Goal: Information Seeking & Learning: Check status

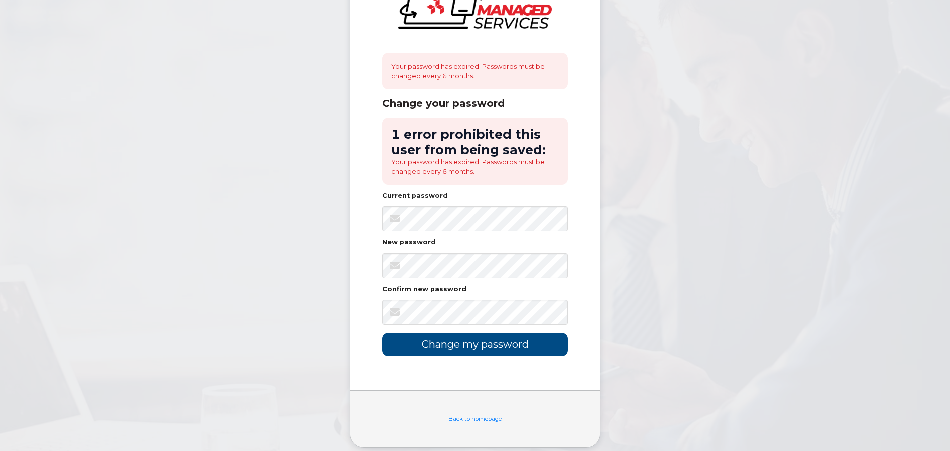
scroll to position [65, 0]
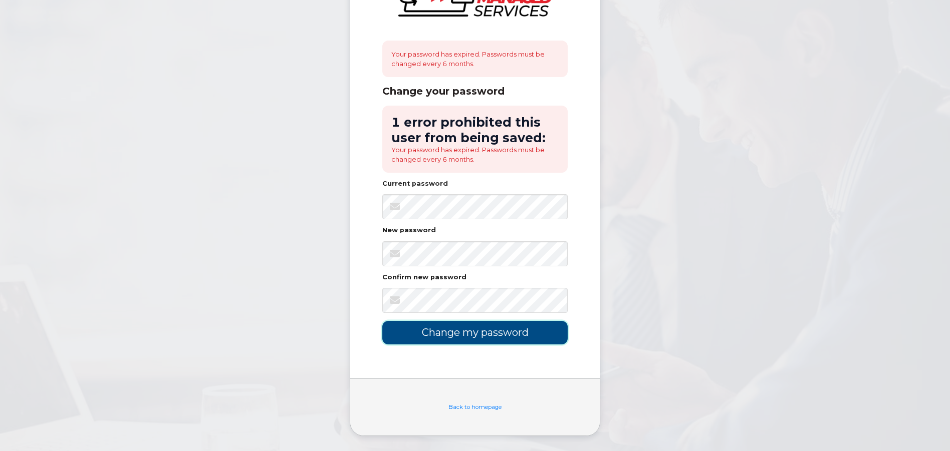
click at [460, 331] on input "Change my password" at bounding box center [474, 333] width 185 height 24
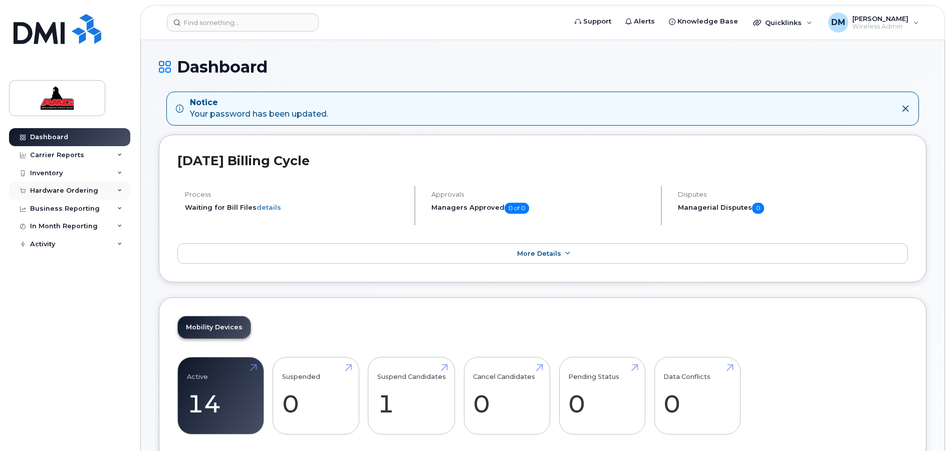
click at [88, 190] on div "Hardware Ordering" at bounding box center [64, 191] width 68 height 8
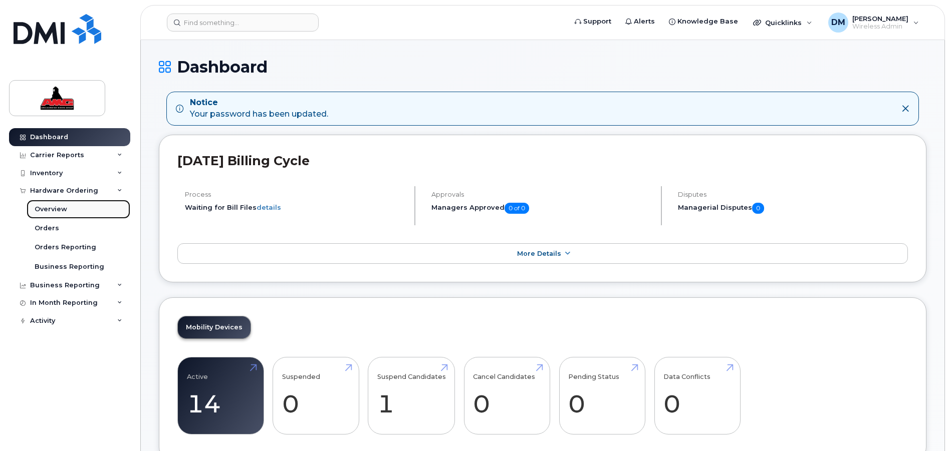
click at [55, 208] on div "Overview" at bounding box center [51, 209] width 33 height 9
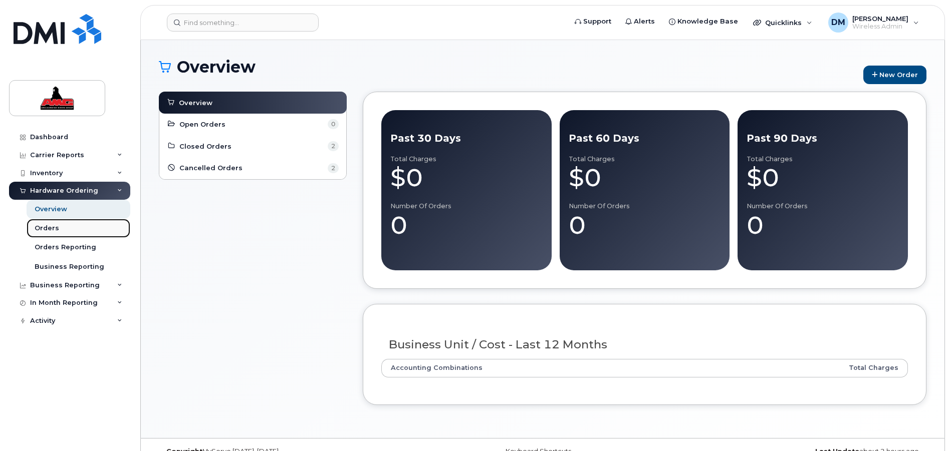
click at [51, 228] on div "Orders" at bounding box center [47, 228] width 25 height 9
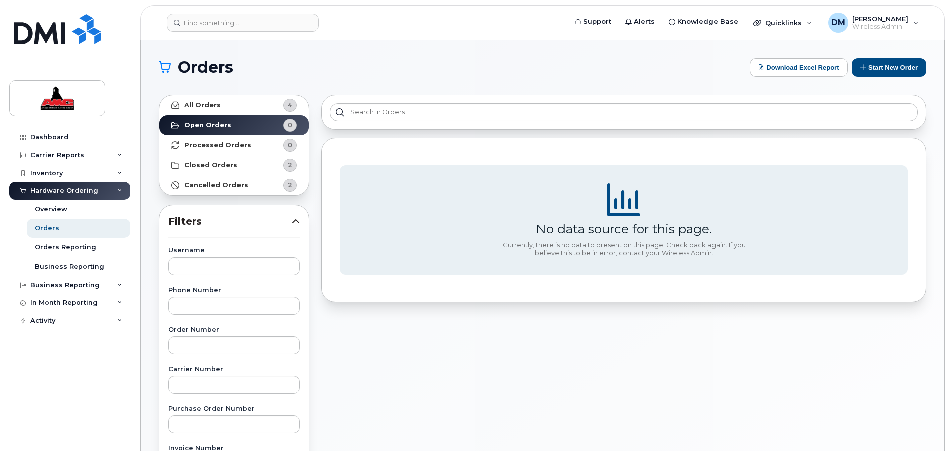
click at [570, 39] on header "Support Alerts Knowledge Base Quicklinks Suspend / Cancel Device Change SIM Car…" at bounding box center [542, 22] width 804 height 35
click at [895, 67] on button "Start New Order" at bounding box center [888, 67] width 75 height 19
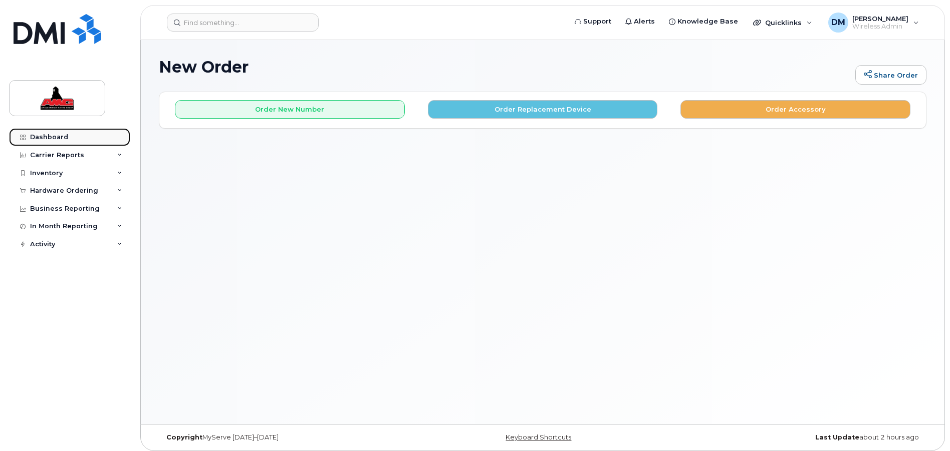
click at [61, 134] on div "Dashboard" at bounding box center [49, 137] width 38 height 8
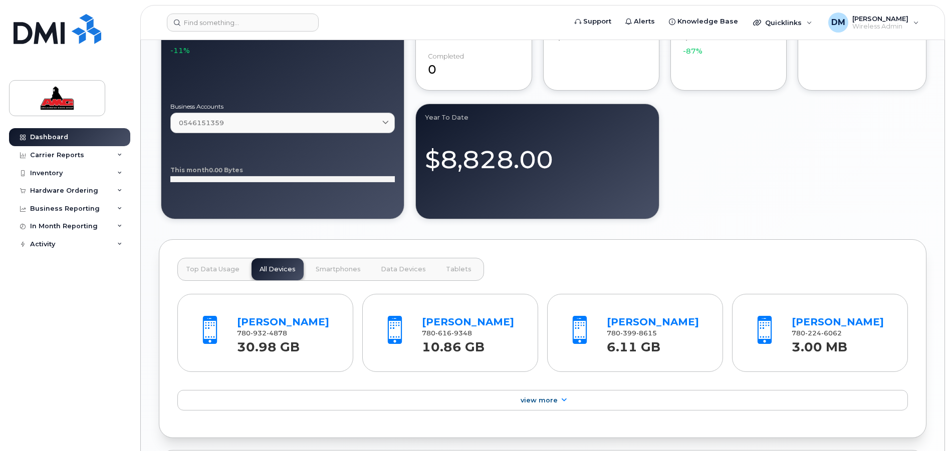
scroll to position [943, 0]
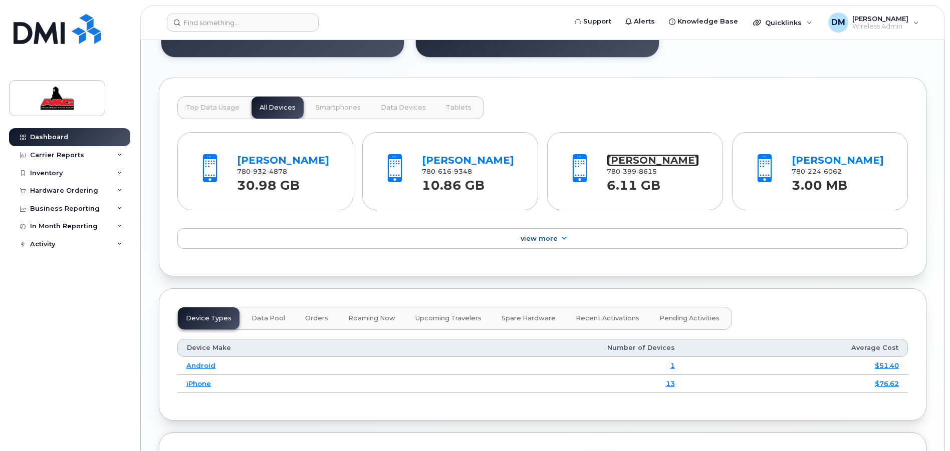
click at [639, 159] on link "Peter Hanney" at bounding box center [653, 160] width 92 height 12
click at [263, 156] on link "[PERSON_NAME]" at bounding box center [283, 160] width 92 height 12
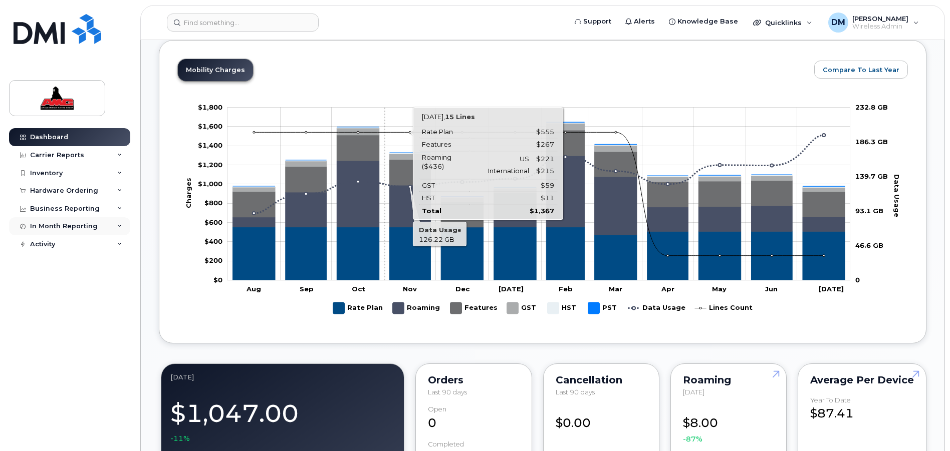
scroll to position [391, 0]
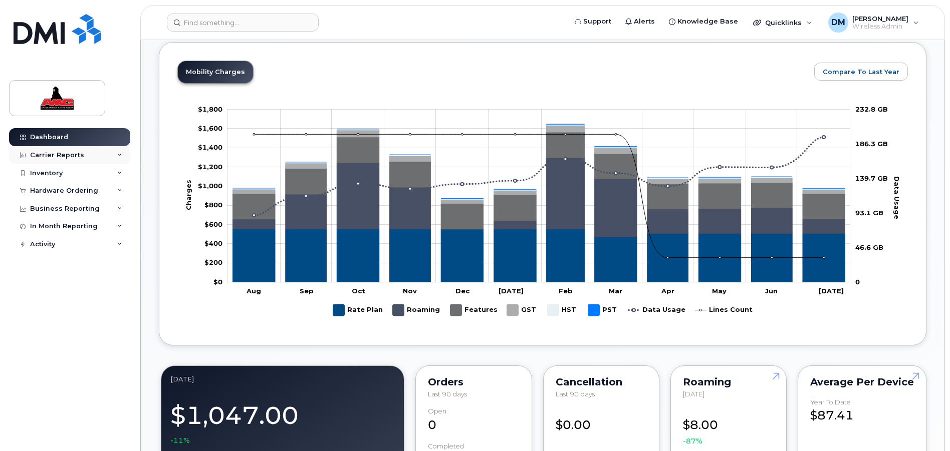
click at [70, 155] on div "Carrier Reports" at bounding box center [57, 155] width 54 height 8
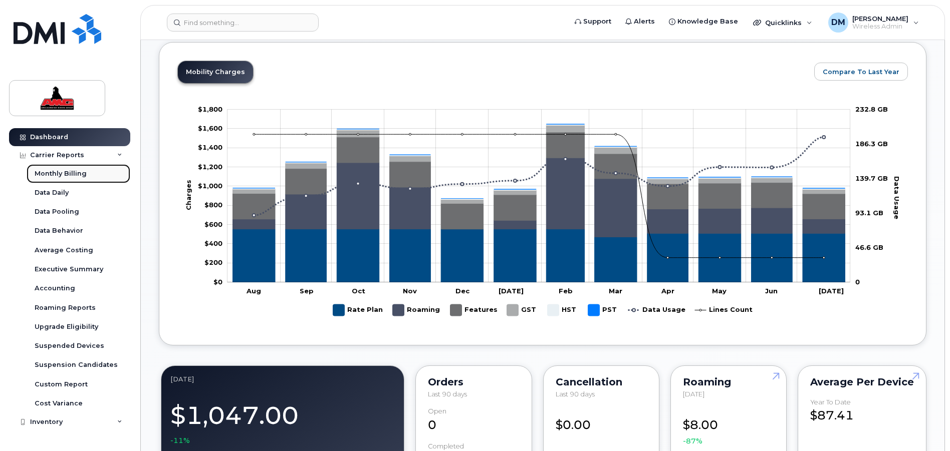
click at [67, 172] on div "Monthly Billing" at bounding box center [61, 173] width 52 height 9
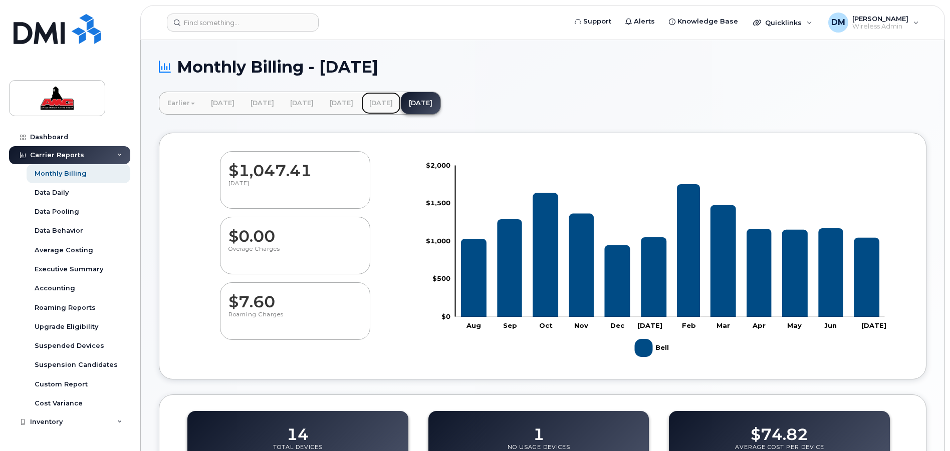
click at [401, 97] on link "[DATE]" at bounding box center [381, 103] width 40 height 22
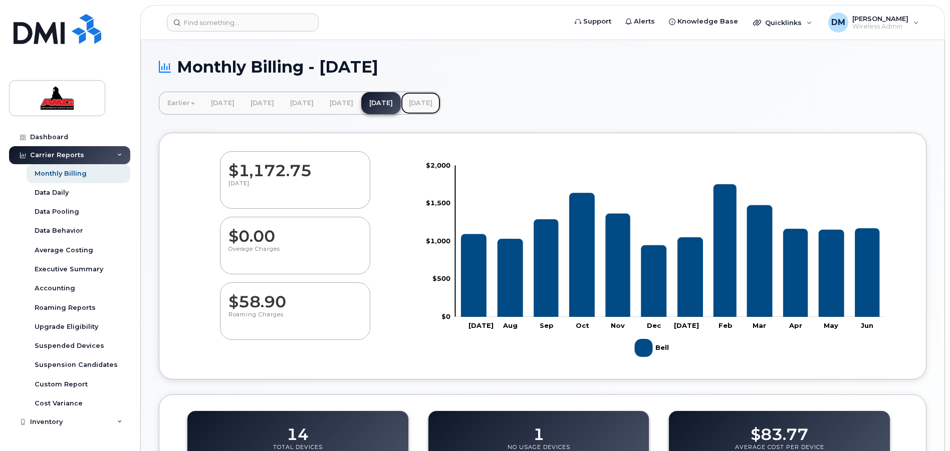
click at [440, 101] on link "[DATE]" at bounding box center [421, 103] width 40 height 22
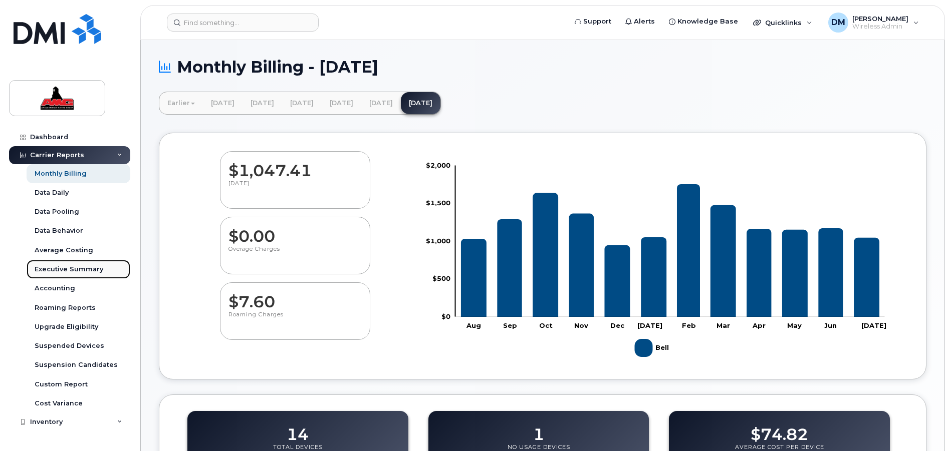
click at [71, 267] on div "Executive Summary" at bounding box center [69, 269] width 69 height 9
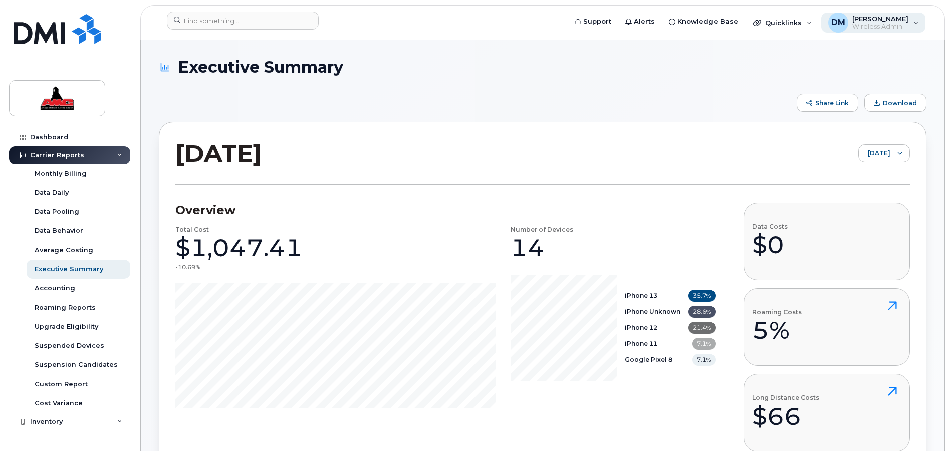
click at [897, 19] on span "[PERSON_NAME]" at bounding box center [880, 19] width 56 height 8
click at [828, 98] on div "Sign out" at bounding box center [852, 100] width 144 height 19
